Goal: Task Accomplishment & Management: Manage account settings

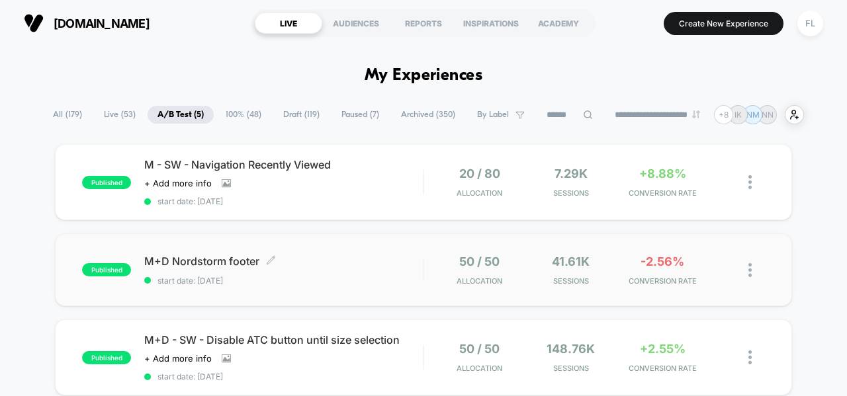
click at [368, 270] on div "M+D Nordstorm footer Click to edit experience details Click to edit experience …" at bounding box center [283, 270] width 279 height 31
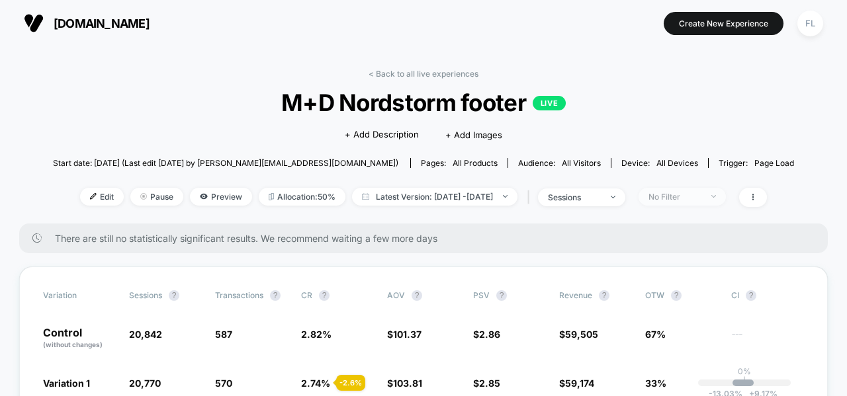
click at [701, 193] on div "No Filter" at bounding box center [674, 197] width 53 height 10
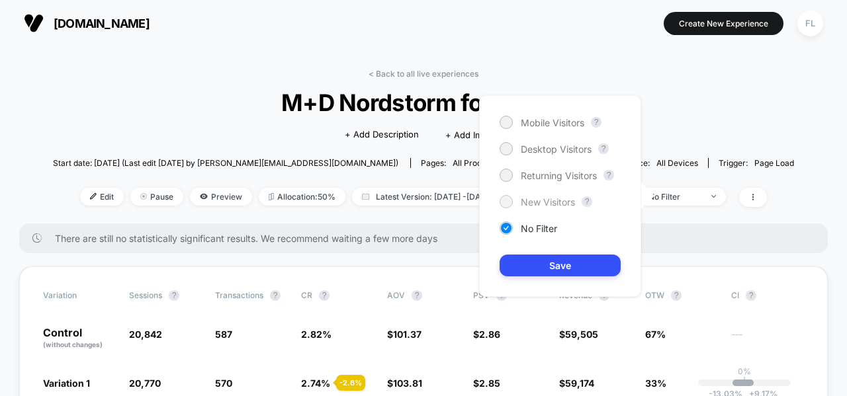
click at [572, 206] on span "New Visitors" at bounding box center [548, 202] width 54 height 11
click at [566, 254] on div "Mobile Visitors ? Desktop Visitors ? Returning Visitors ? New Visitors ? No Fil…" at bounding box center [560, 196] width 162 height 202
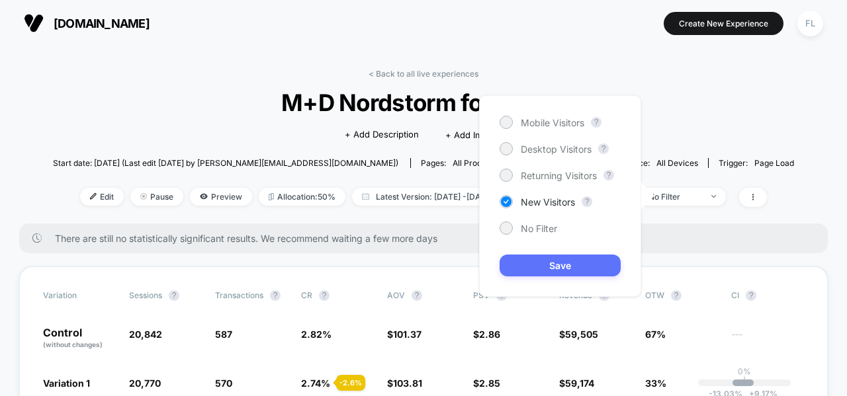
click at [564, 265] on button "Save" at bounding box center [560, 266] width 121 height 22
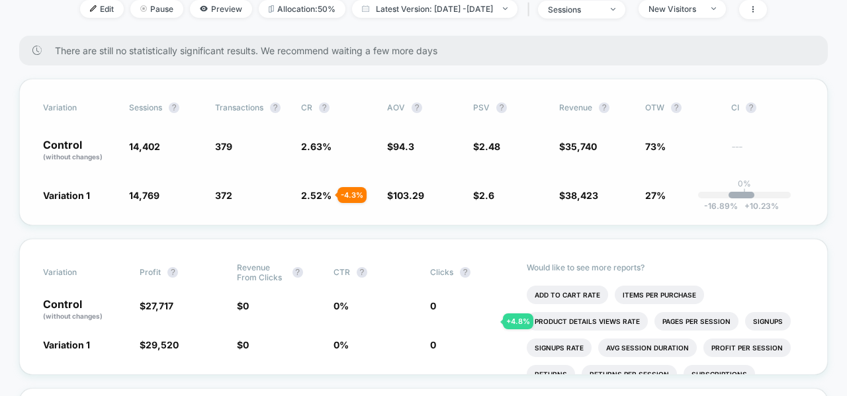
scroll to position [193, 0]
